Goal: Task Accomplishment & Management: Manage account settings

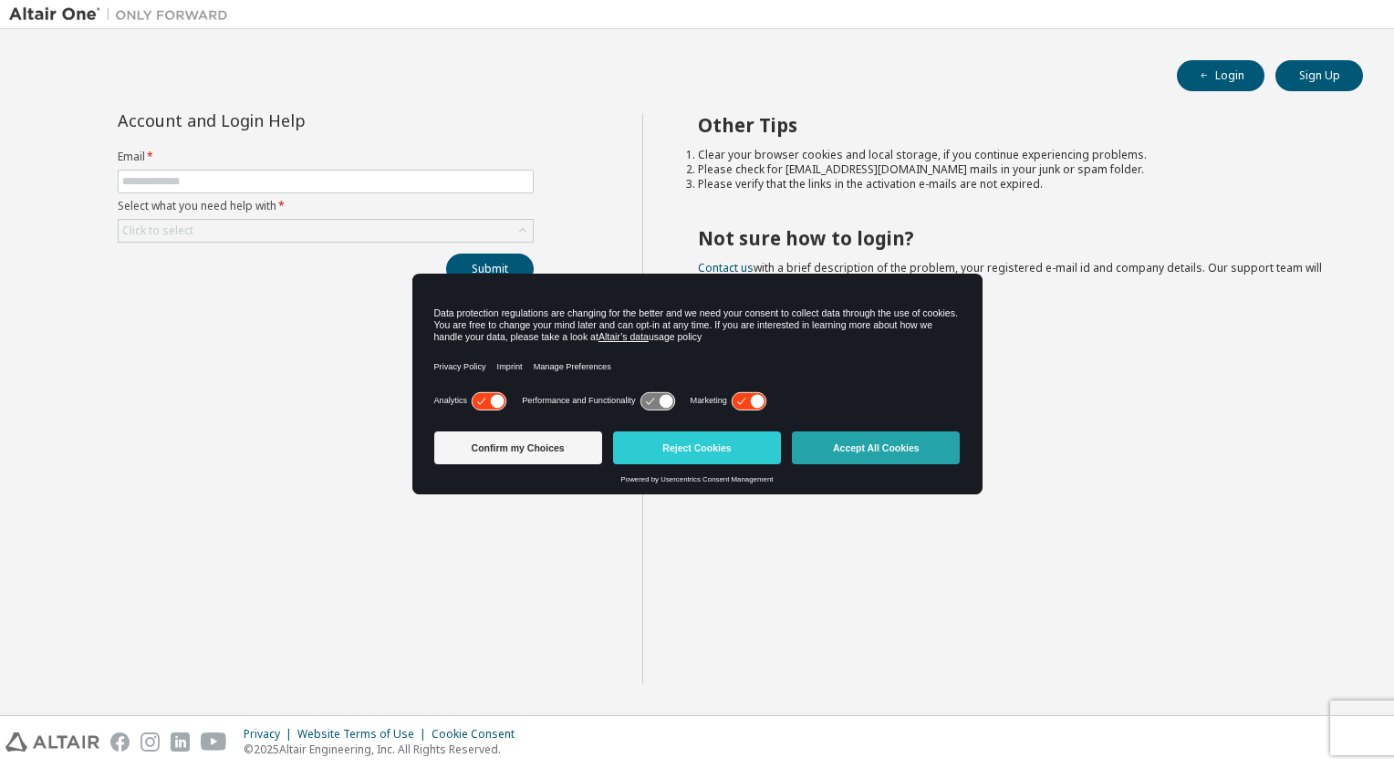
click at [899, 447] on button "Accept All Cookies" at bounding box center [876, 448] width 168 height 33
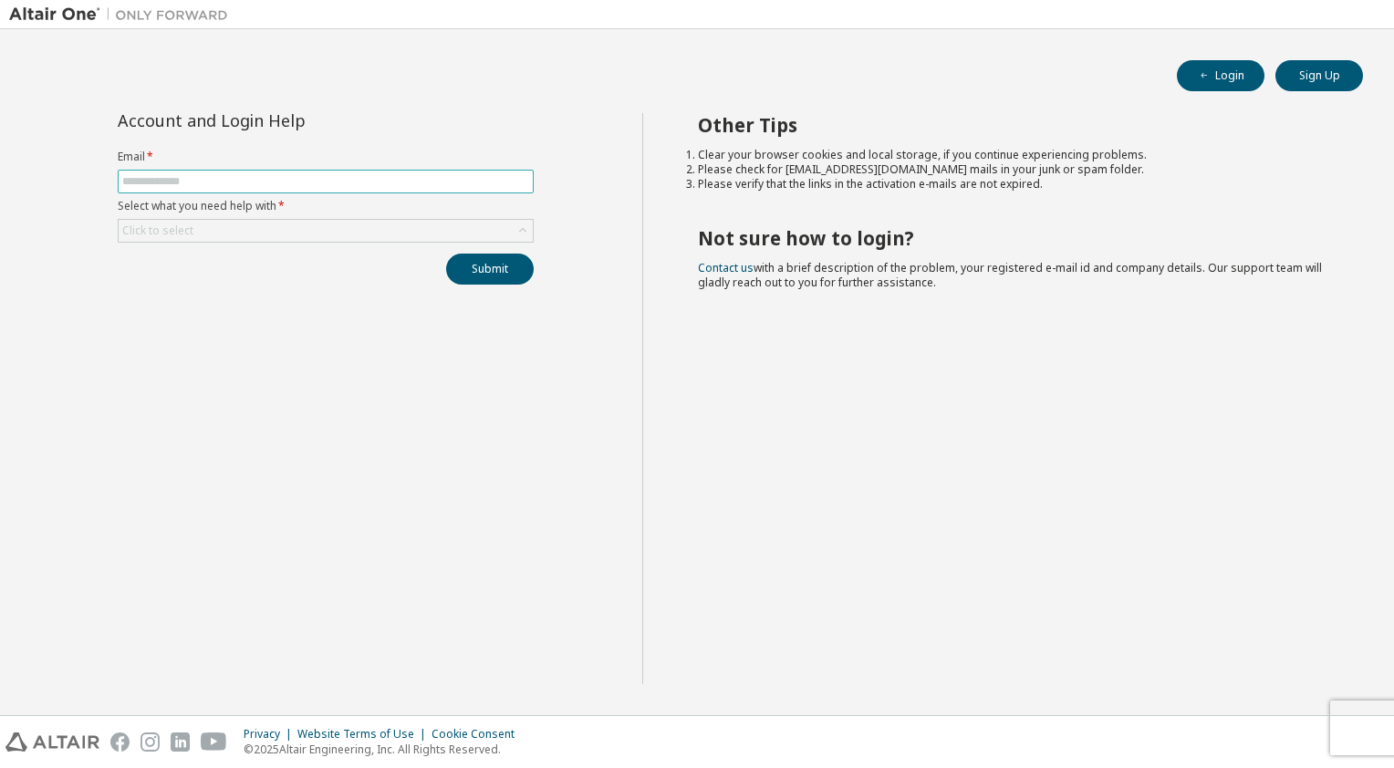
click at [387, 183] on input "text" at bounding box center [325, 181] width 407 height 15
type input "**********"
click at [317, 233] on div "Click to select" at bounding box center [326, 231] width 414 height 22
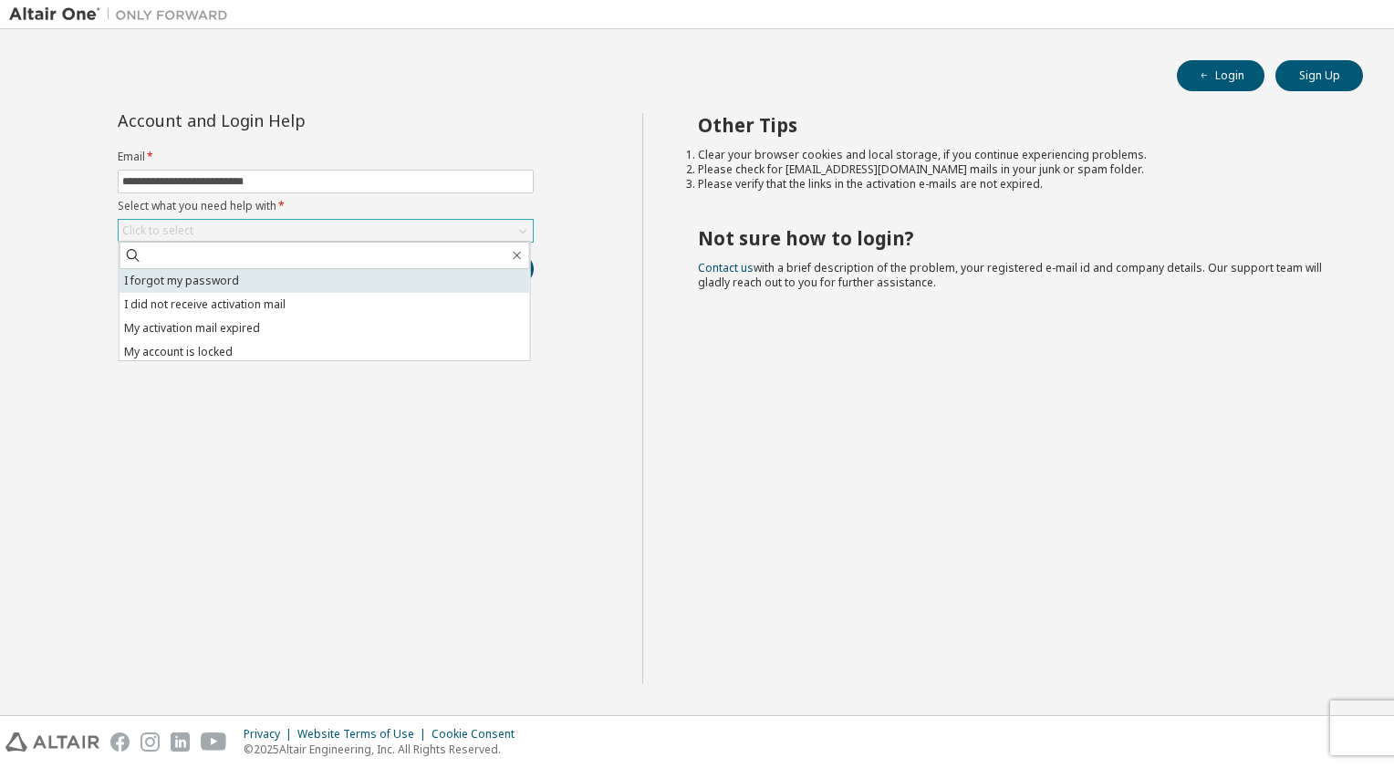
click at [277, 282] on li "I forgot my password" at bounding box center [325, 281] width 411 height 24
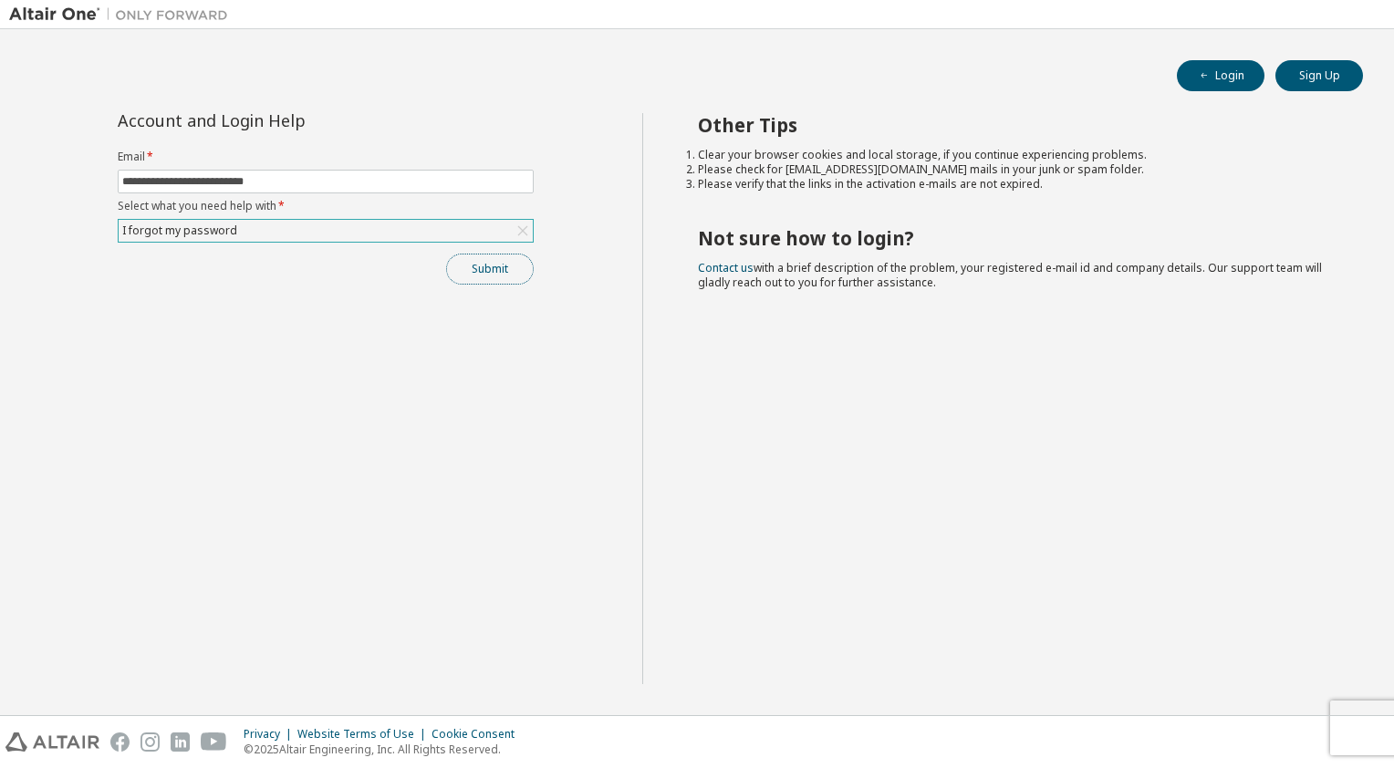
click at [485, 272] on button "Submit" at bounding box center [490, 269] width 88 height 31
click at [1206, 82] on button "Login" at bounding box center [1221, 75] width 88 height 31
